Goal: Book appointment/travel/reservation

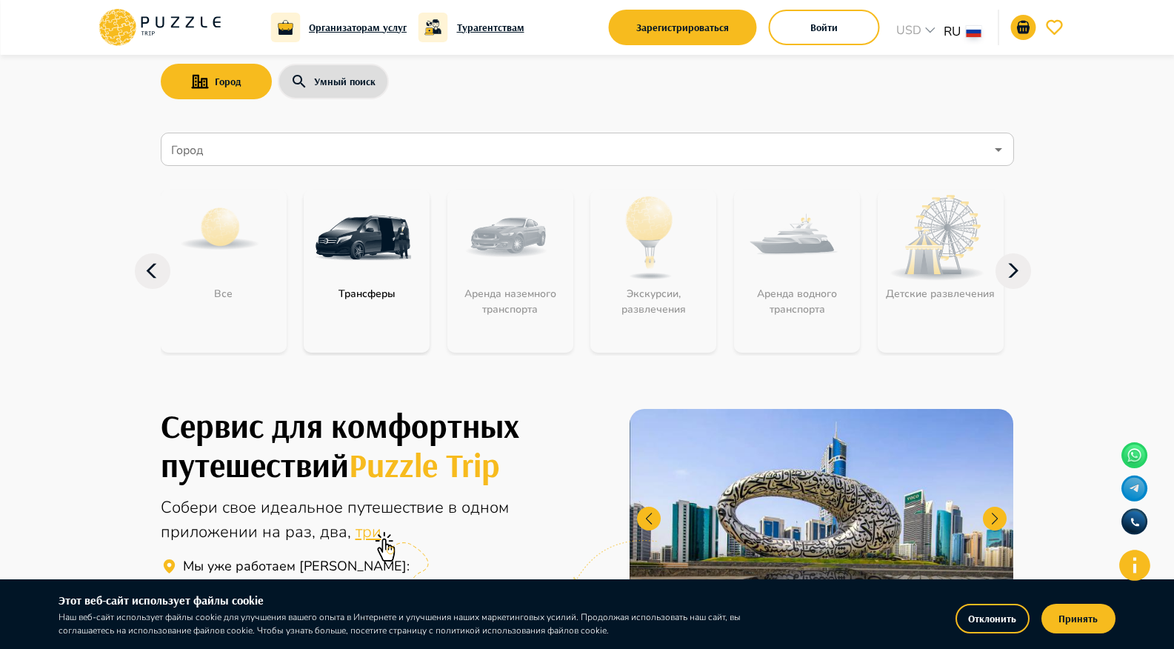
scroll to position [45, 0]
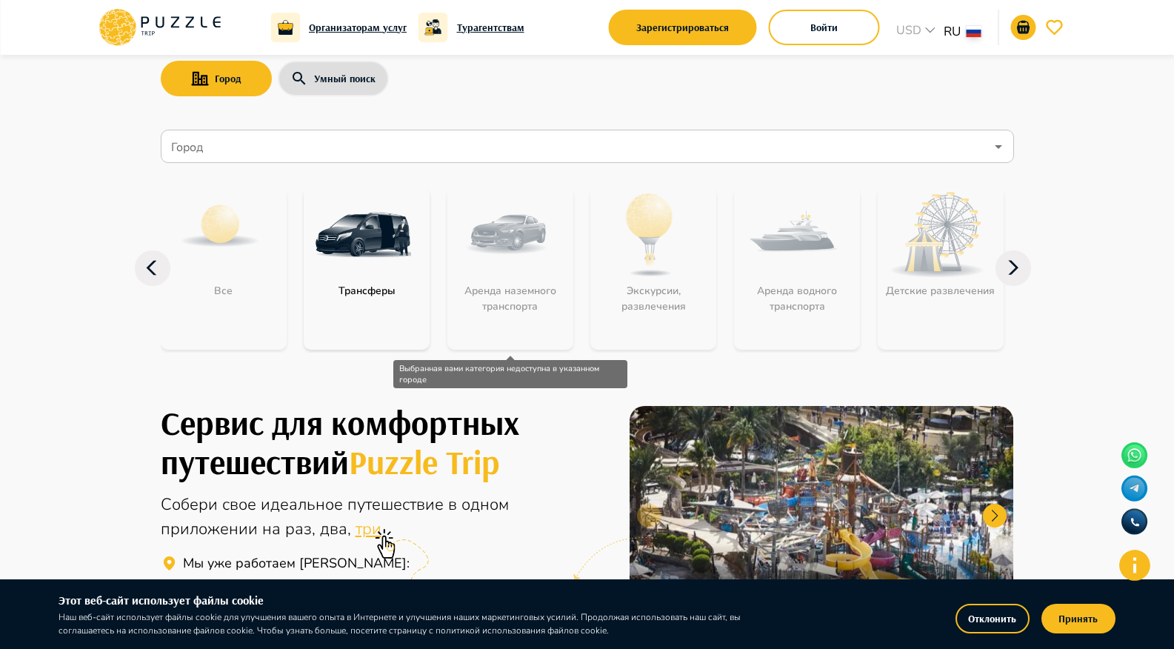
click at [556, 255] on div "Аренда наземного транспорта" at bounding box center [510, 268] width 126 height 163
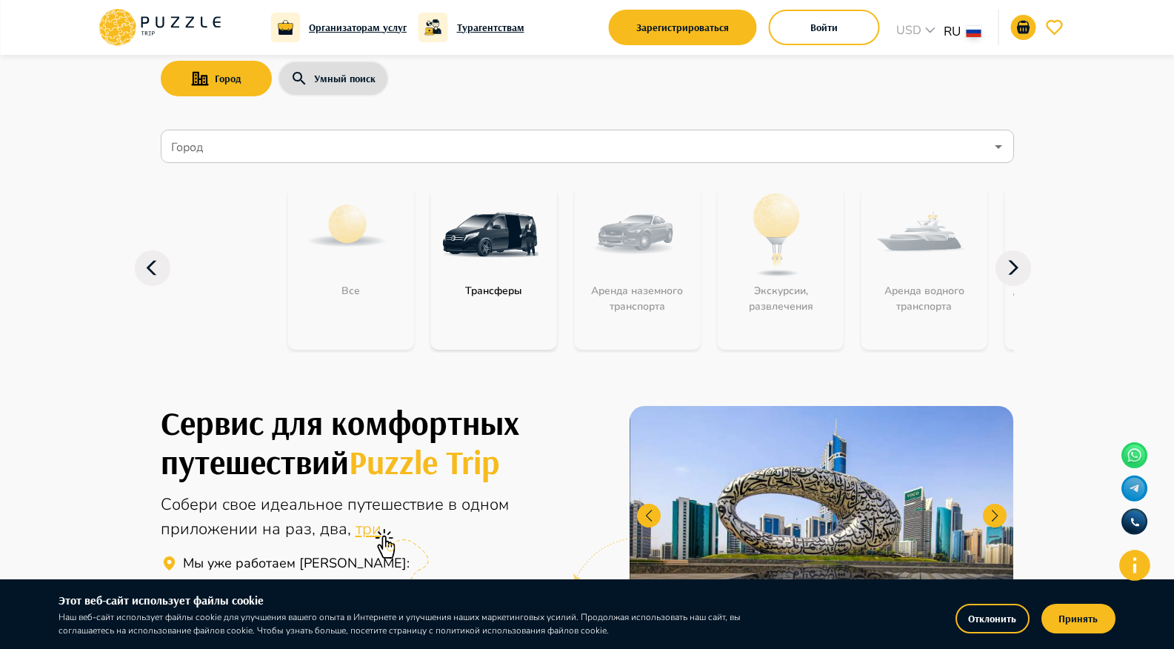
click at [873, 97] on div "Город Умный поиск Город Город Все Трансферы Аренда наземного транспорта Экскурс…" at bounding box center [587, 192] width 889 height 364
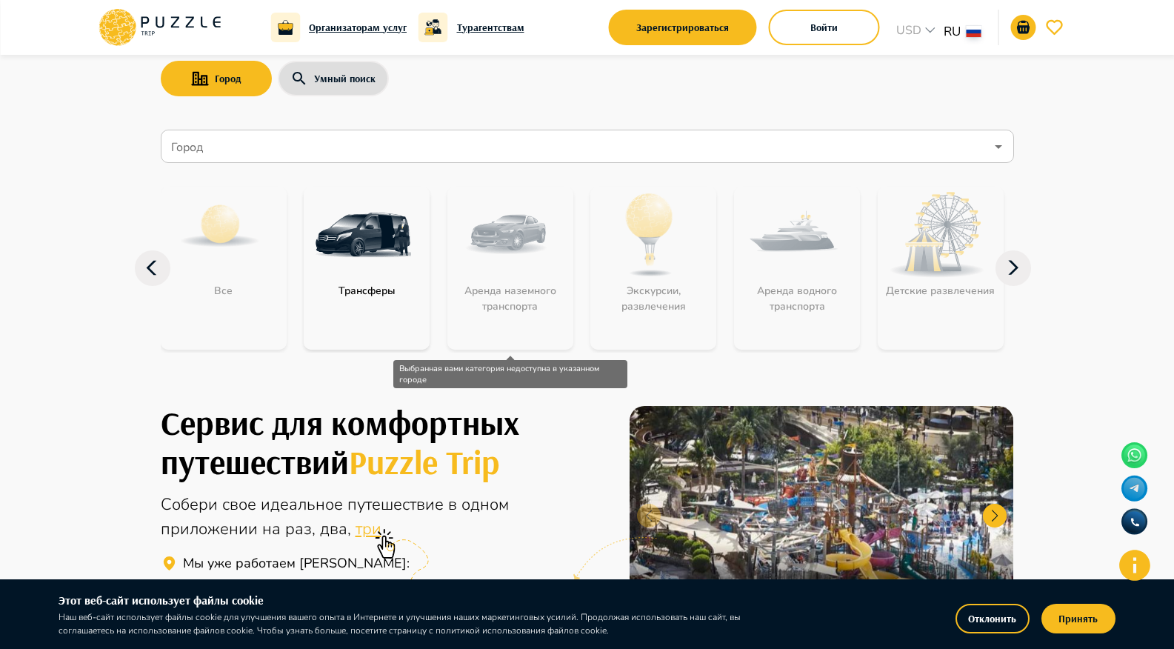
click at [499, 285] on div "Аренда наземного транспорта" at bounding box center [510, 268] width 126 height 163
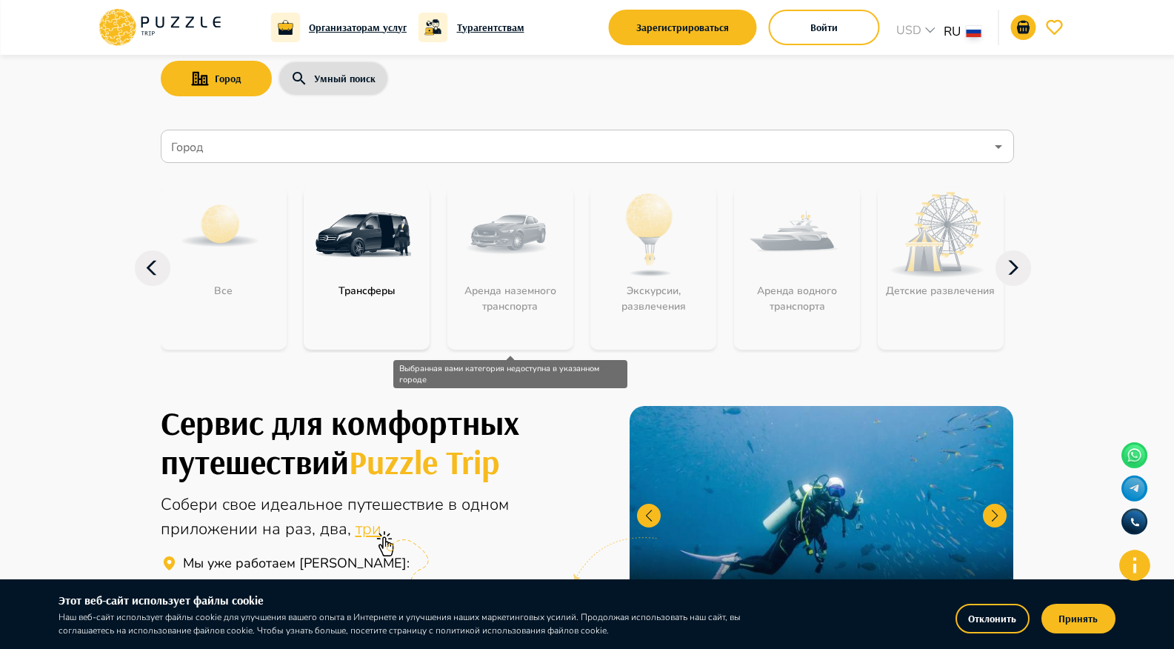
click at [498, 255] on div "Аренда наземного транспорта" at bounding box center [510, 268] width 126 height 163
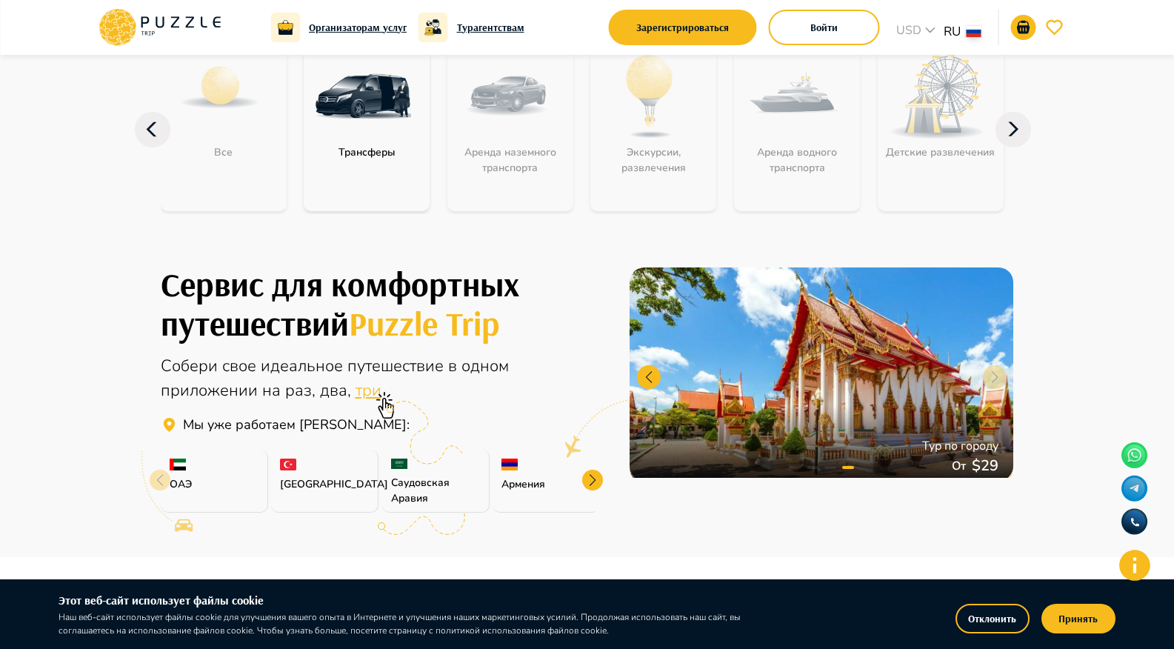
scroll to position [0, 0]
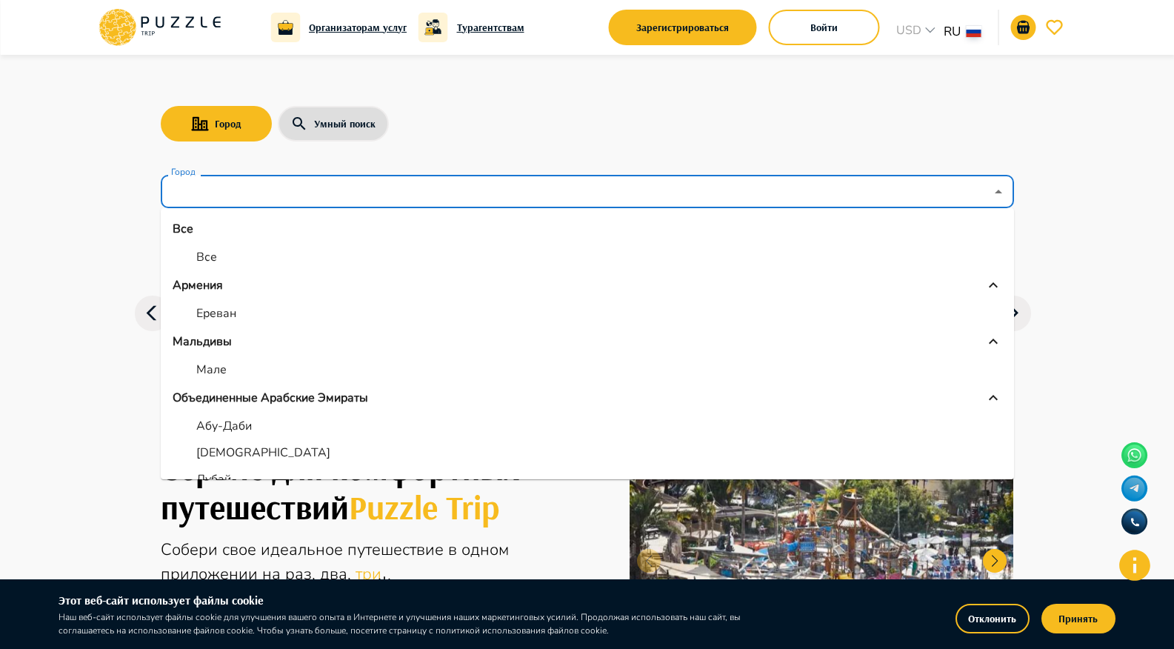
click at [267, 181] on input "Город" at bounding box center [576, 192] width 817 height 28
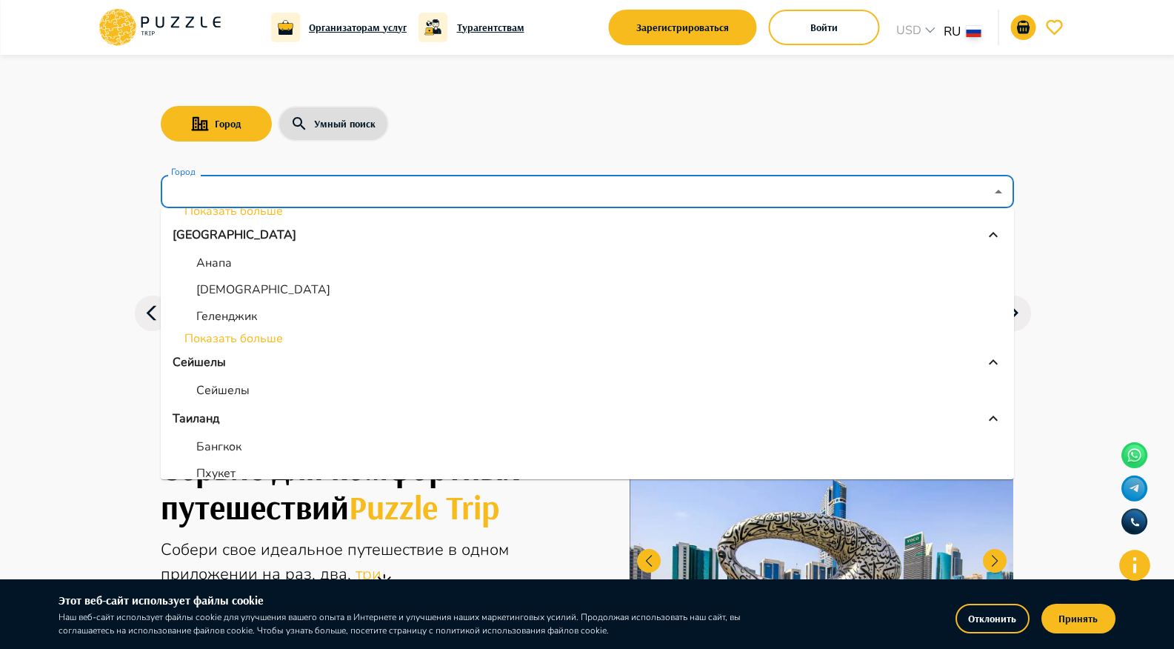
scroll to position [430, 0]
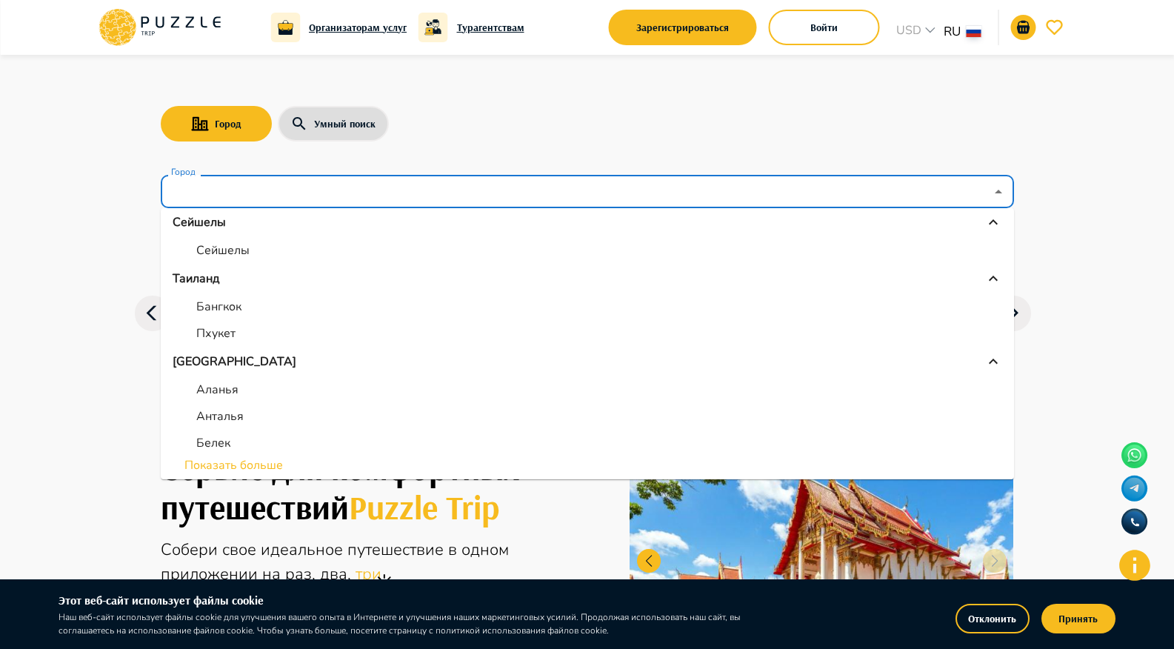
click at [268, 467] on li "Показать больше" at bounding box center [587, 465] width 853 height 18
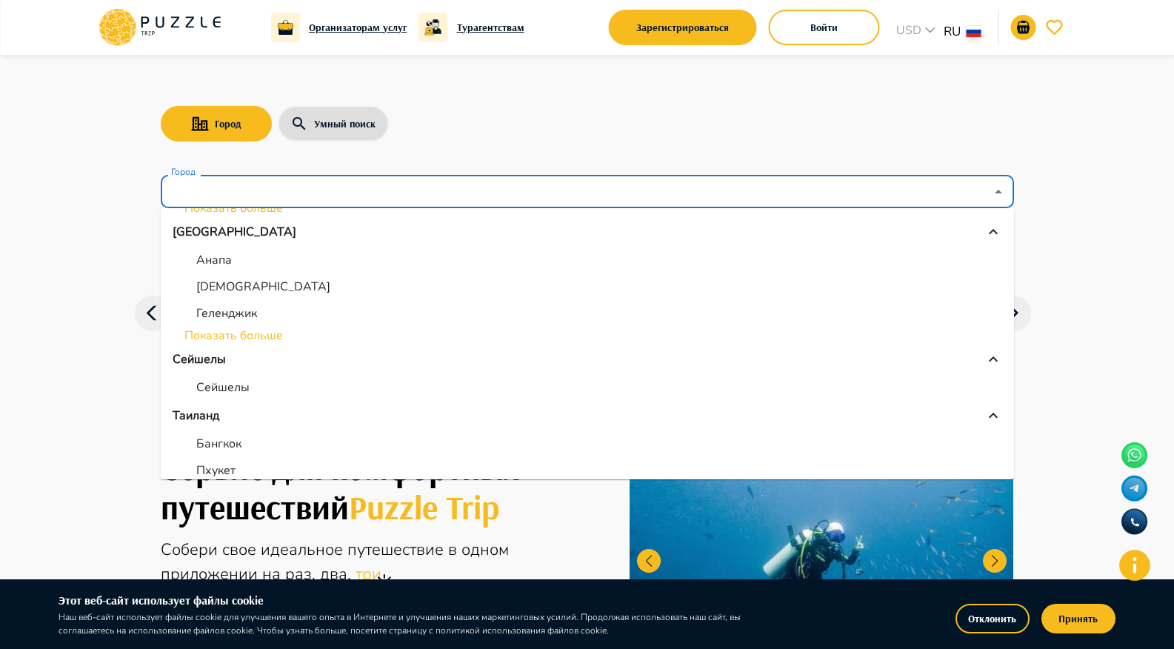
scroll to position [292, 0]
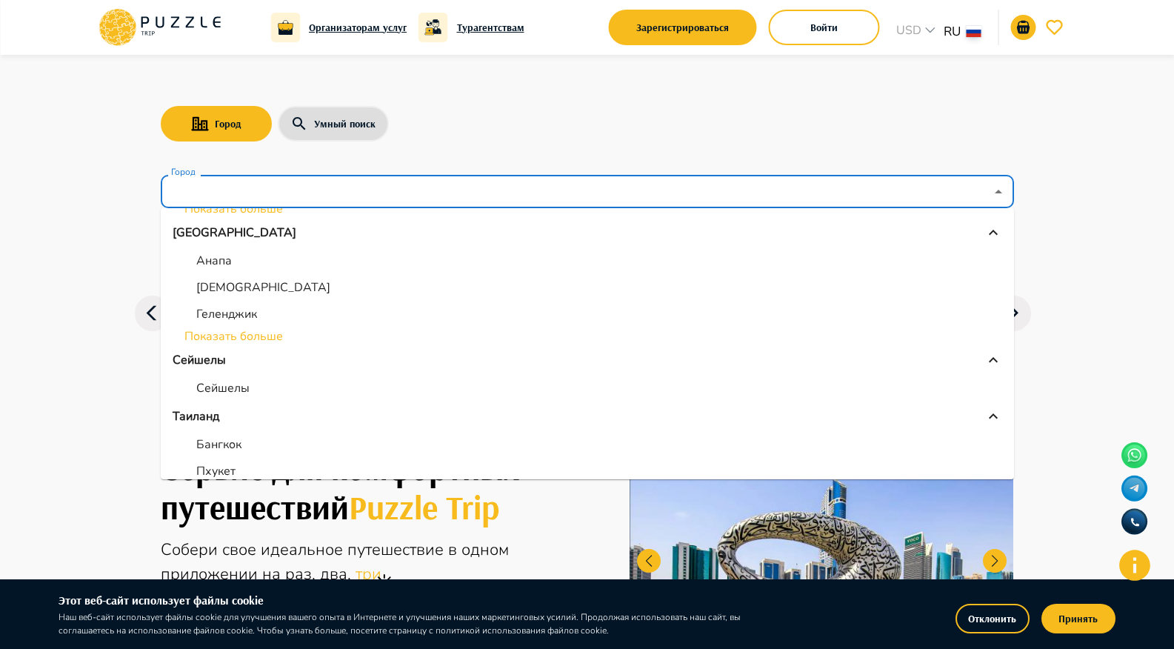
click at [224, 448] on p "Бангкок" at bounding box center [218, 444] width 45 height 18
type input "*******"
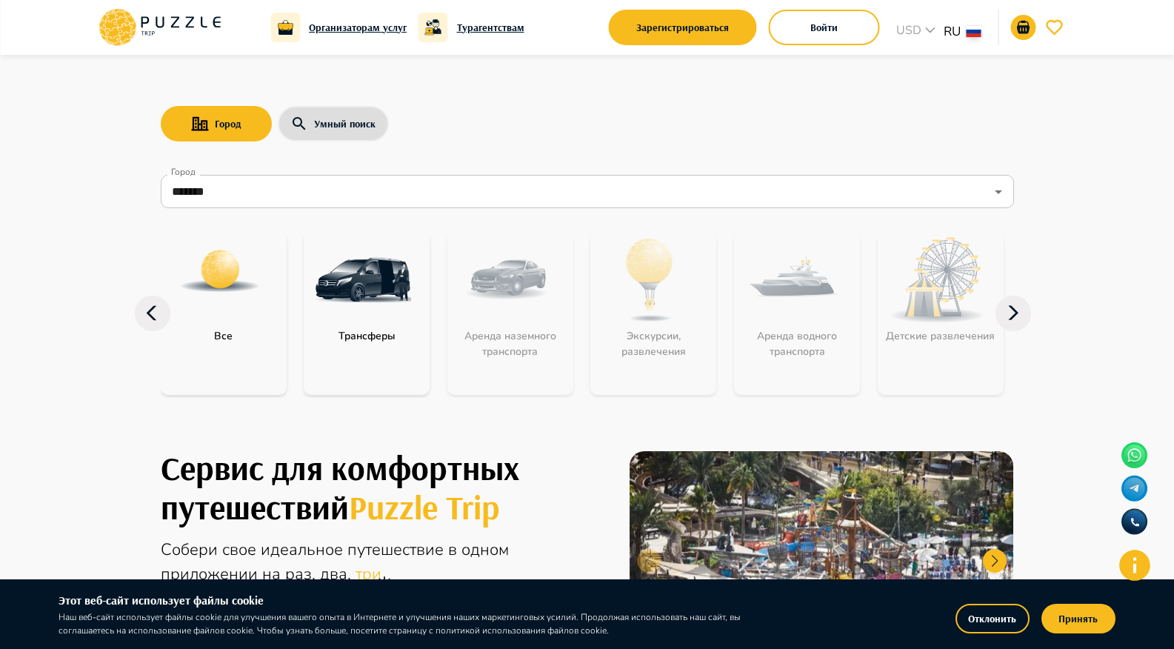
click at [805, 309] on div "Аренда водного транспорта" at bounding box center [797, 313] width 126 height 163
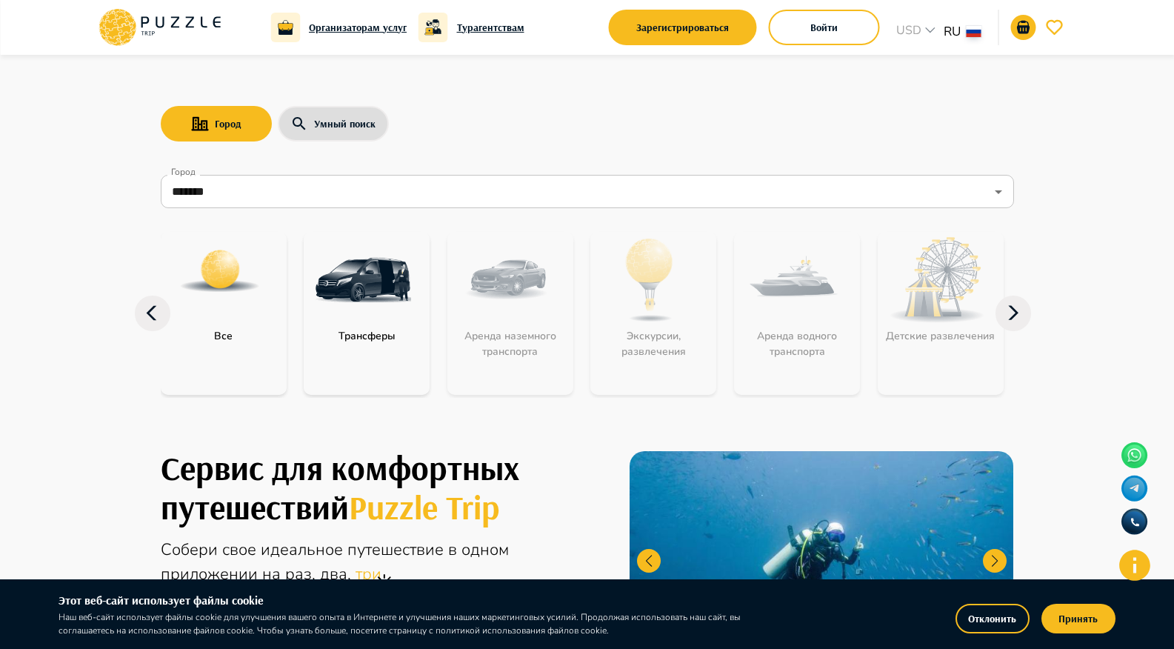
click at [928, 144] on div "Город Умный поиск" at bounding box center [587, 123] width 853 height 43
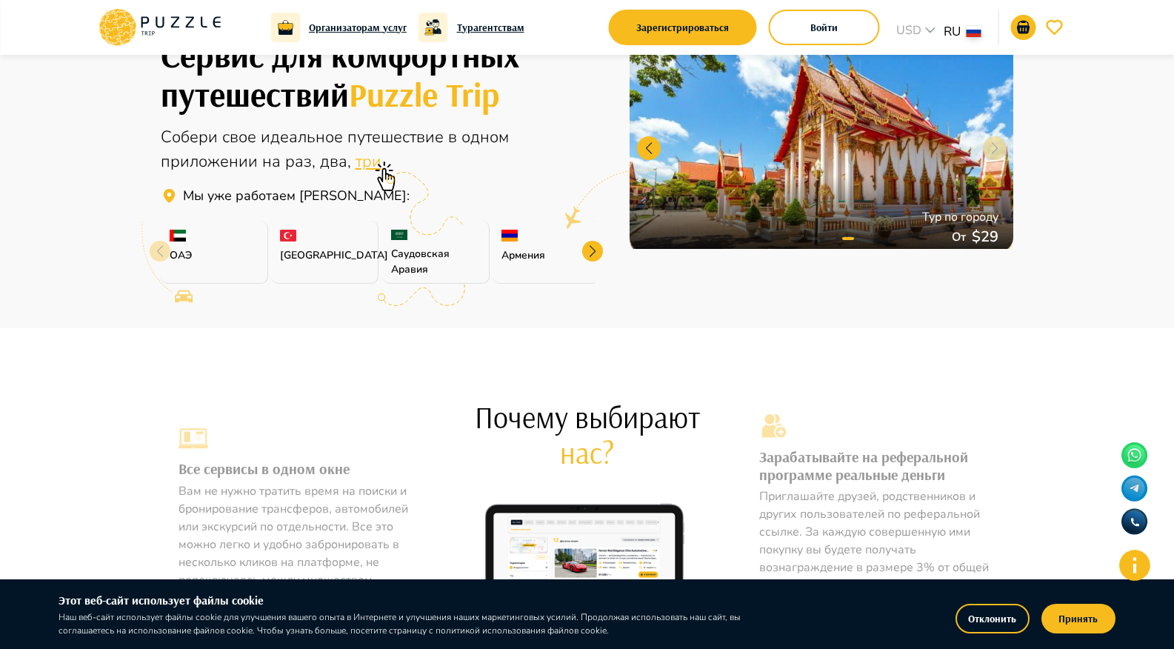
scroll to position [0, 0]
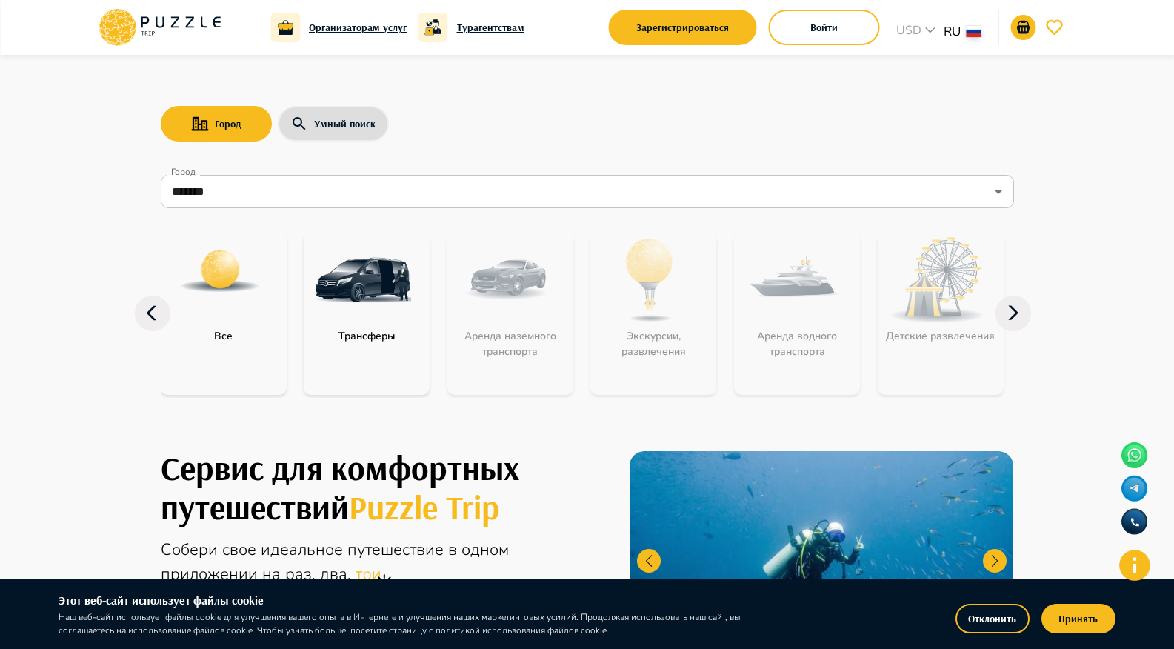
click at [375, 335] on p "Трансферы" at bounding box center [367, 336] width 72 height 16
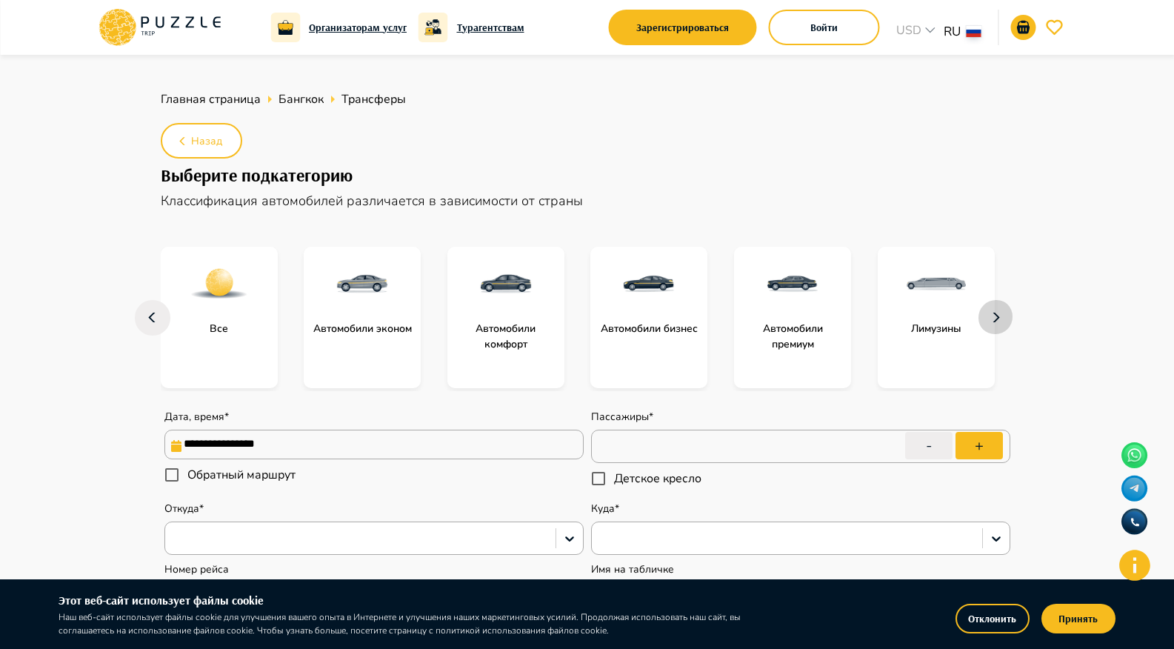
click at [992, 318] on icon "button" at bounding box center [996, 318] width 24 height 36
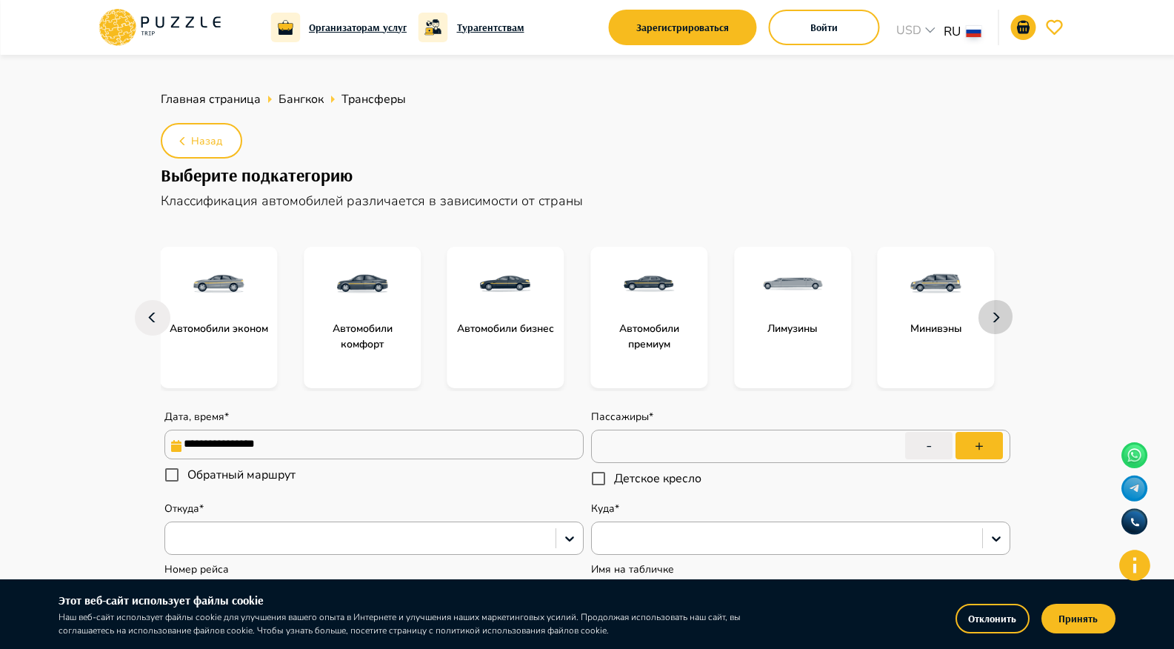
click at [992, 318] on icon "button" at bounding box center [996, 318] width 24 height 36
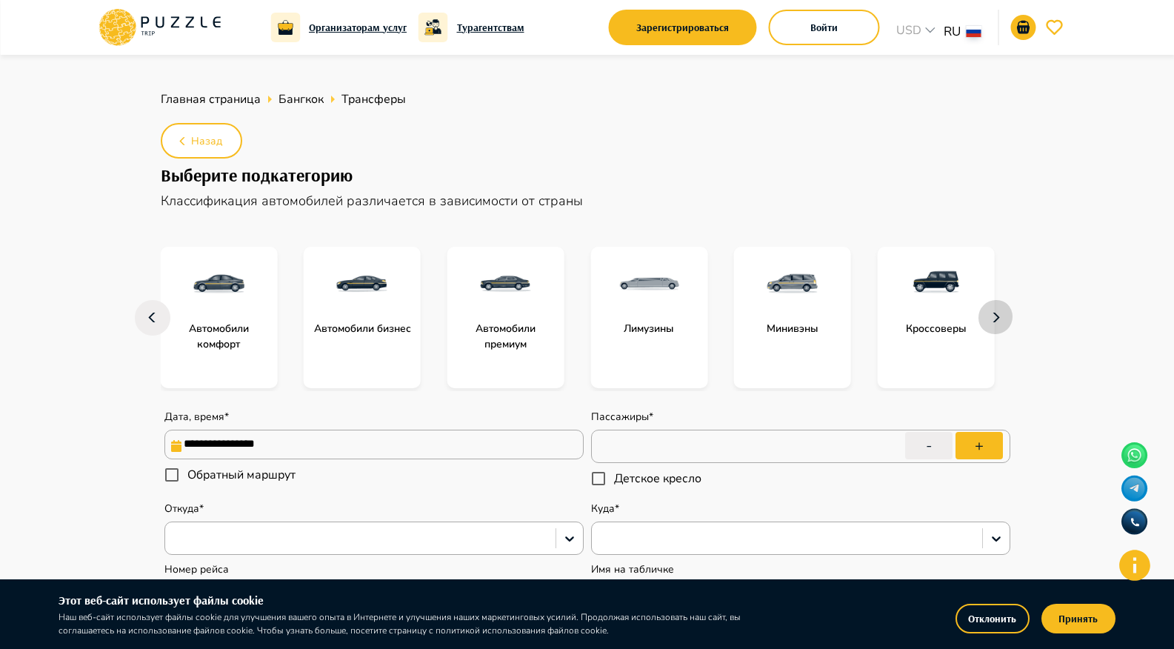
click at [992, 318] on icon "button" at bounding box center [996, 318] width 24 height 36
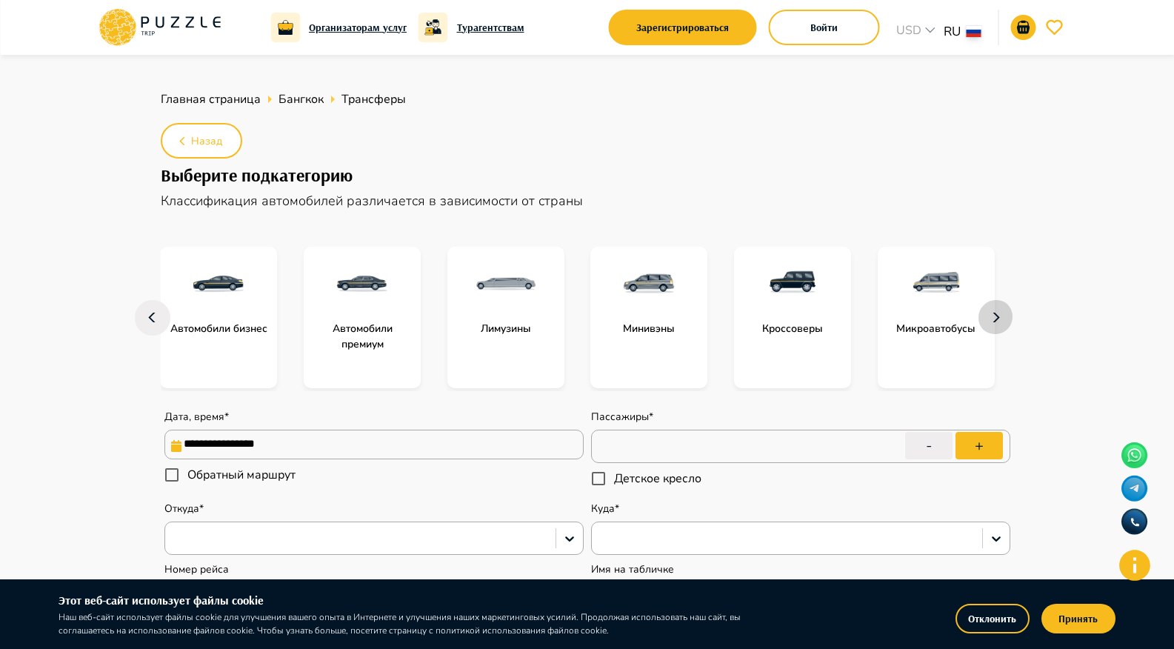
click at [992, 318] on icon "button" at bounding box center [996, 318] width 24 height 36
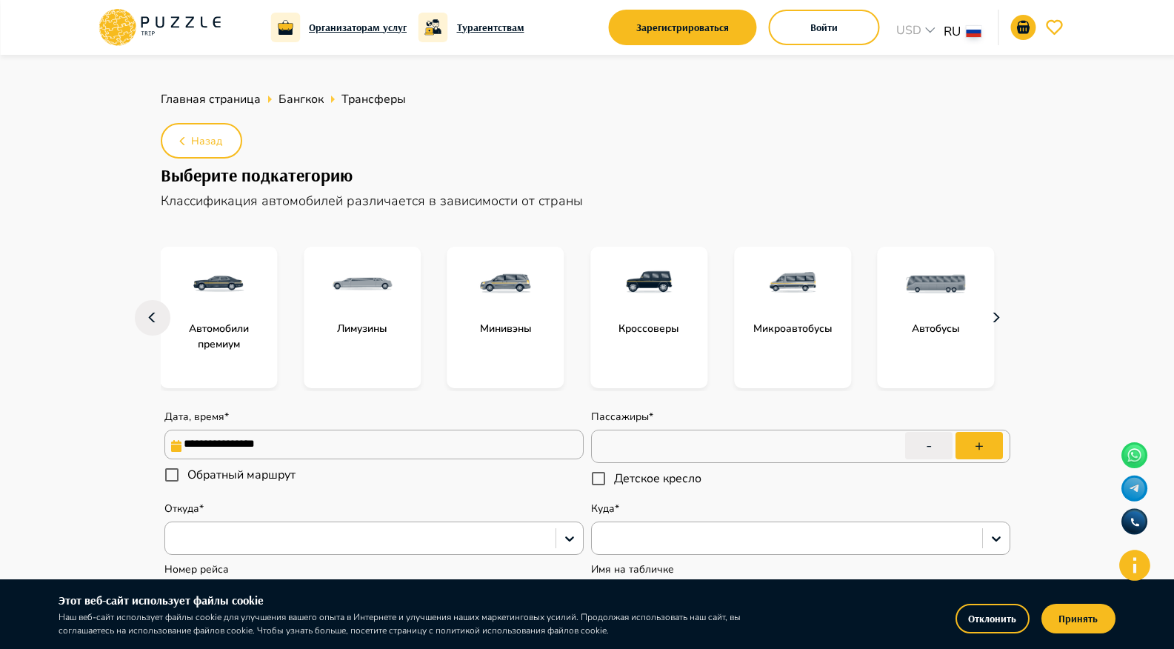
click at [992, 318] on icon "button" at bounding box center [996, 318] width 24 height 36
type textarea "*"
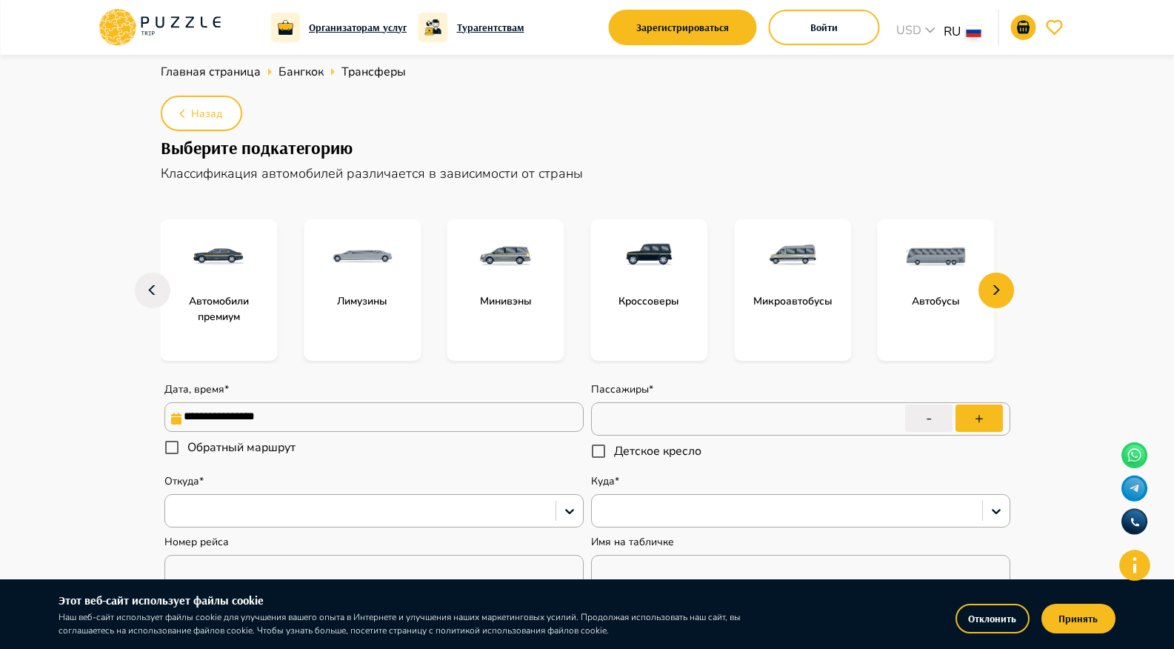
scroll to position [19, 0]
